Goal: Transaction & Acquisition: Purchase product/service

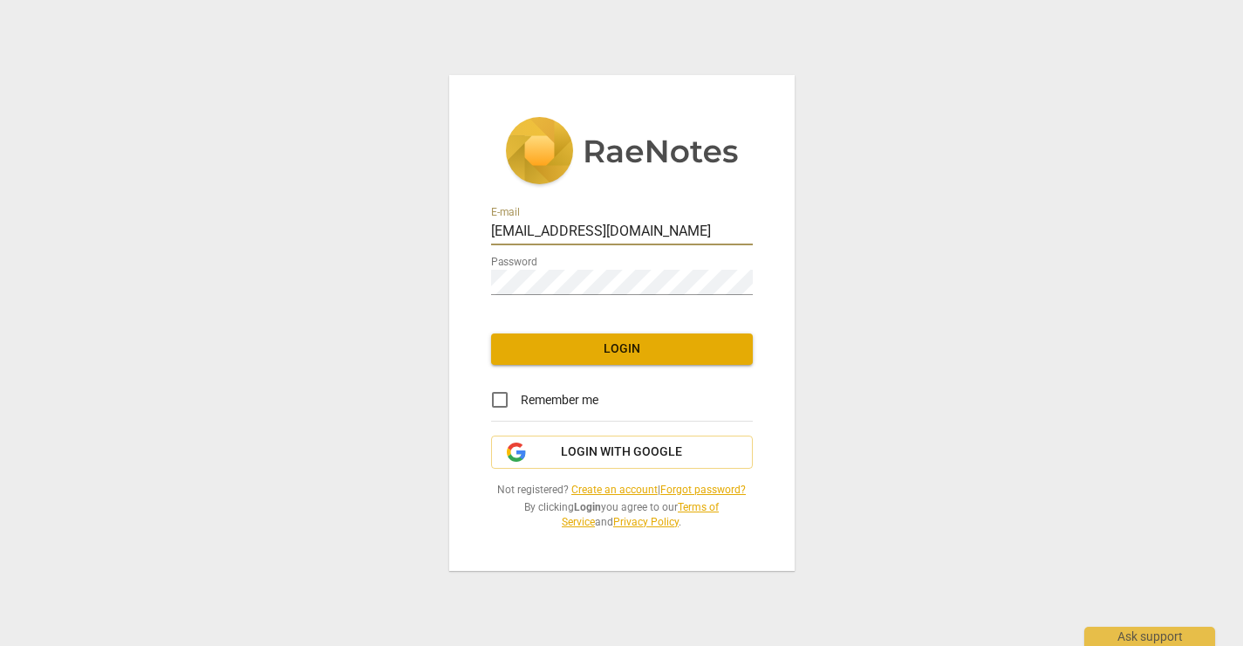
click at [613, 353] on span "Login" at bounding box center [622, 348] width 234 height 17
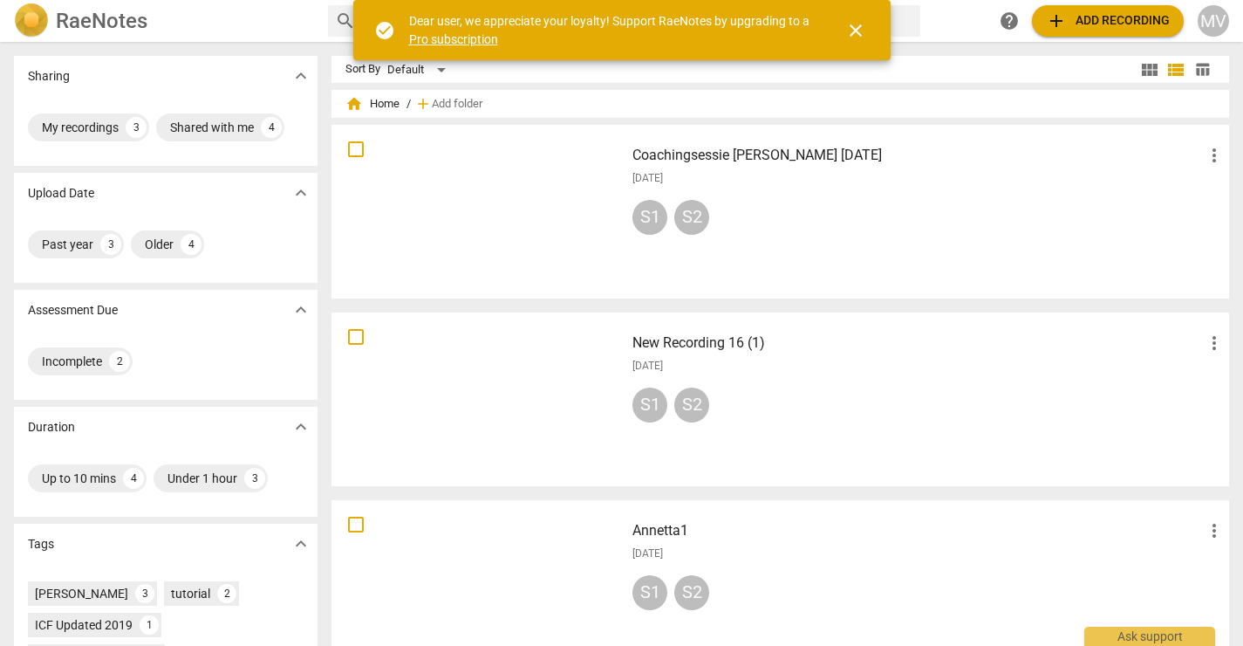
click at [1127, 17] on span "add Add recording" at bounding box center [1108, 20] width 124 height 21
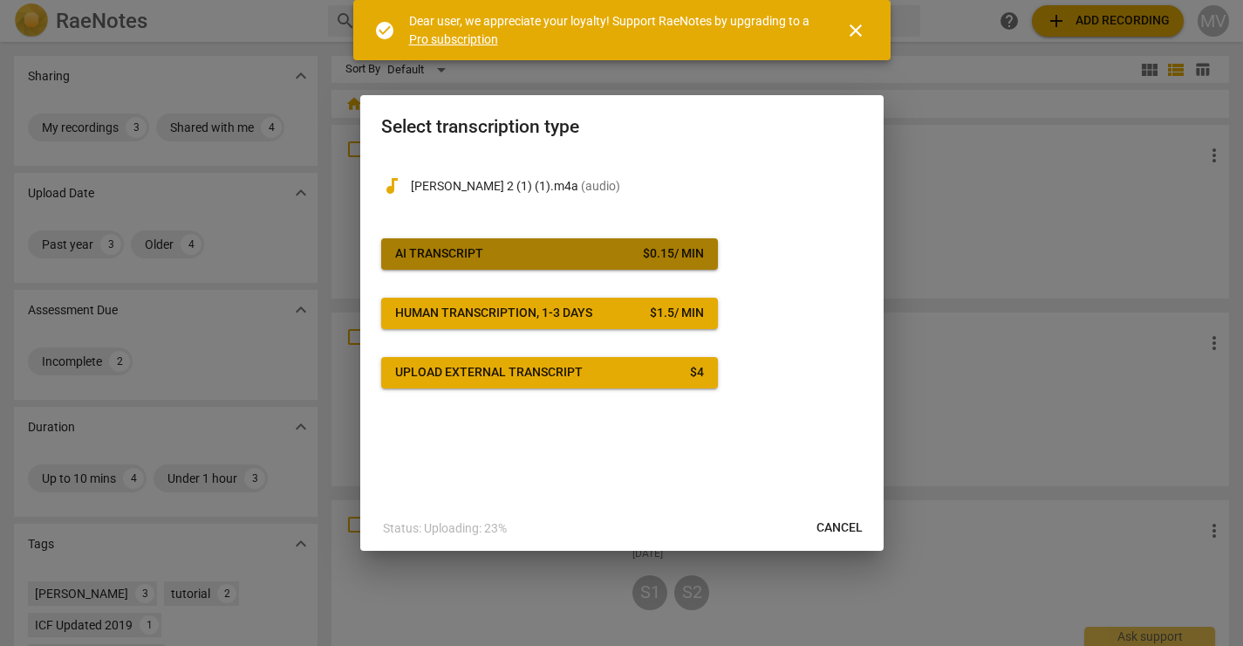
click at [591, 256] on span "AI Transcript $ 0.15 / min" at bounding box center [549, 253] width 309 height 17
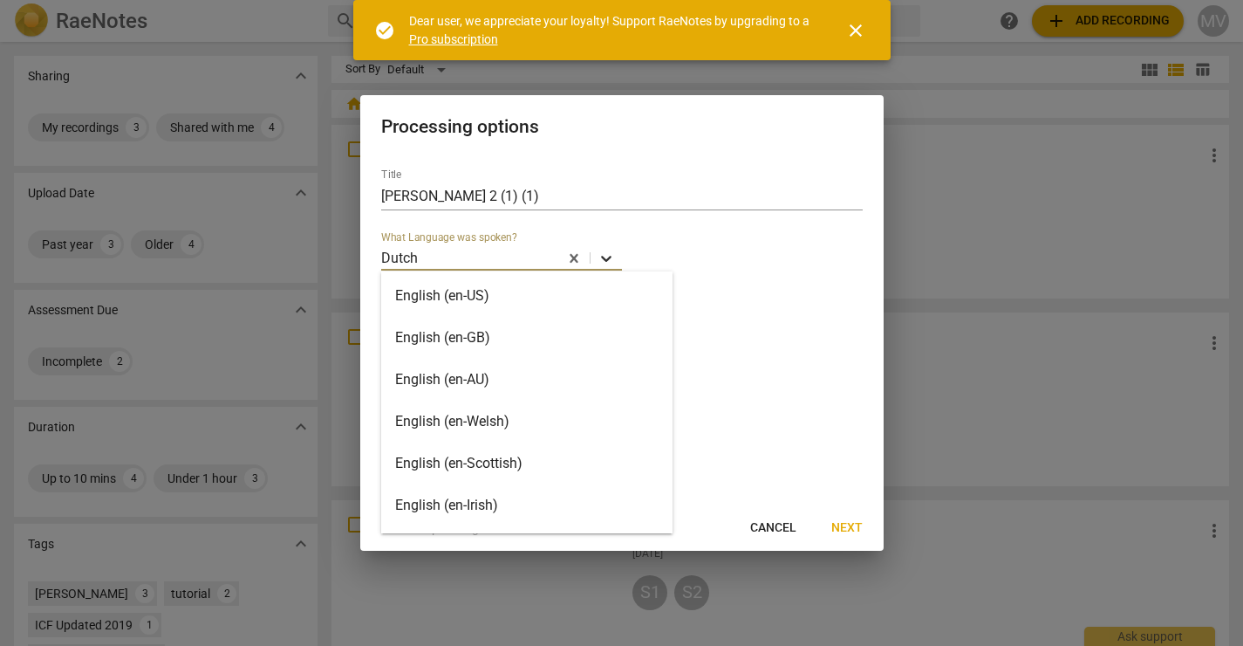
click at [608, 259] on icon at bounding box center [606, 259] width 10 height 6
click at [591, 292] on div "English (en-US)" at bounding box center [526, 296] width 291 height 42
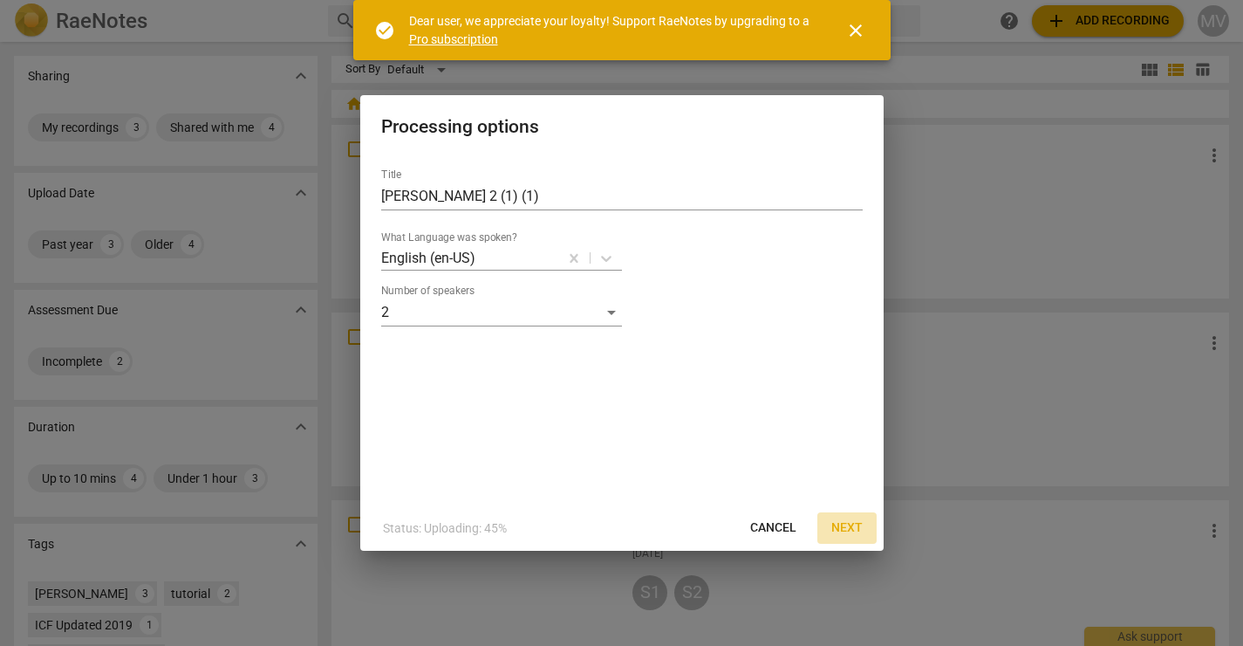
click at [841, 527] on span "Next" at bounding box center [846, 527] width 31 height 17
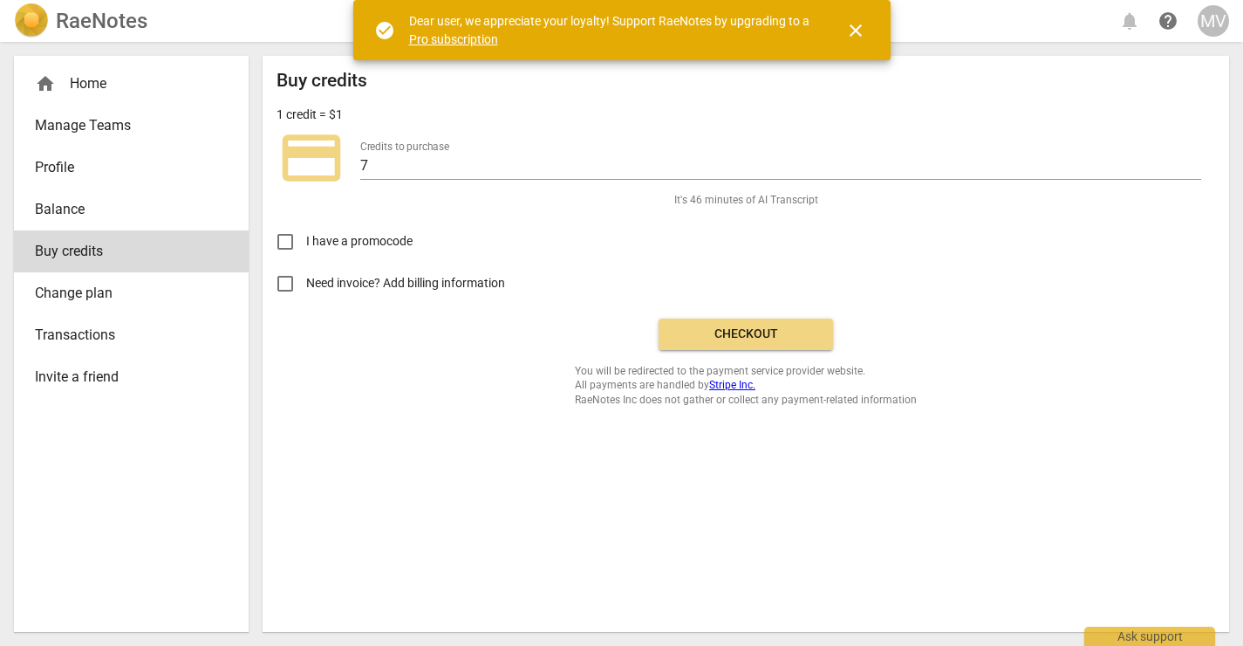
click at [771, 342] on button "Checkout" at bounding box center [746, 333] width 174 height 31
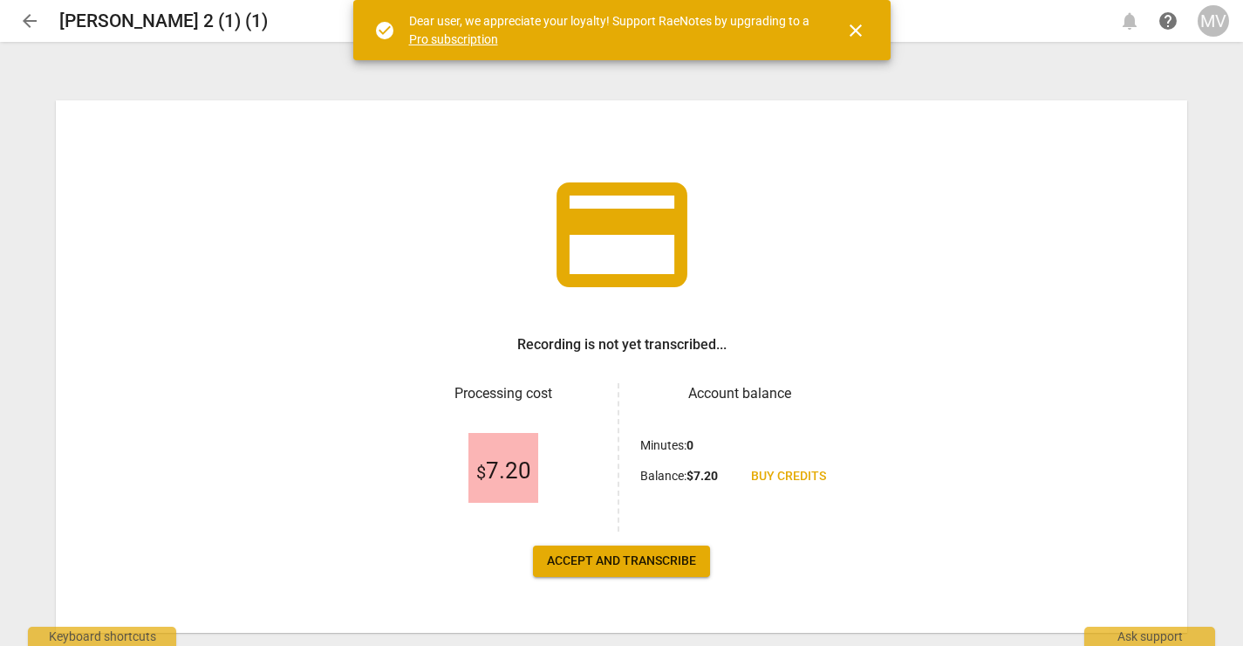
click at [618, 558] on span "Accept and transcribe" at bounding box center [621, 560] width 149 height 17
